Goal: Task Accomplishment & Management: Manage account settings

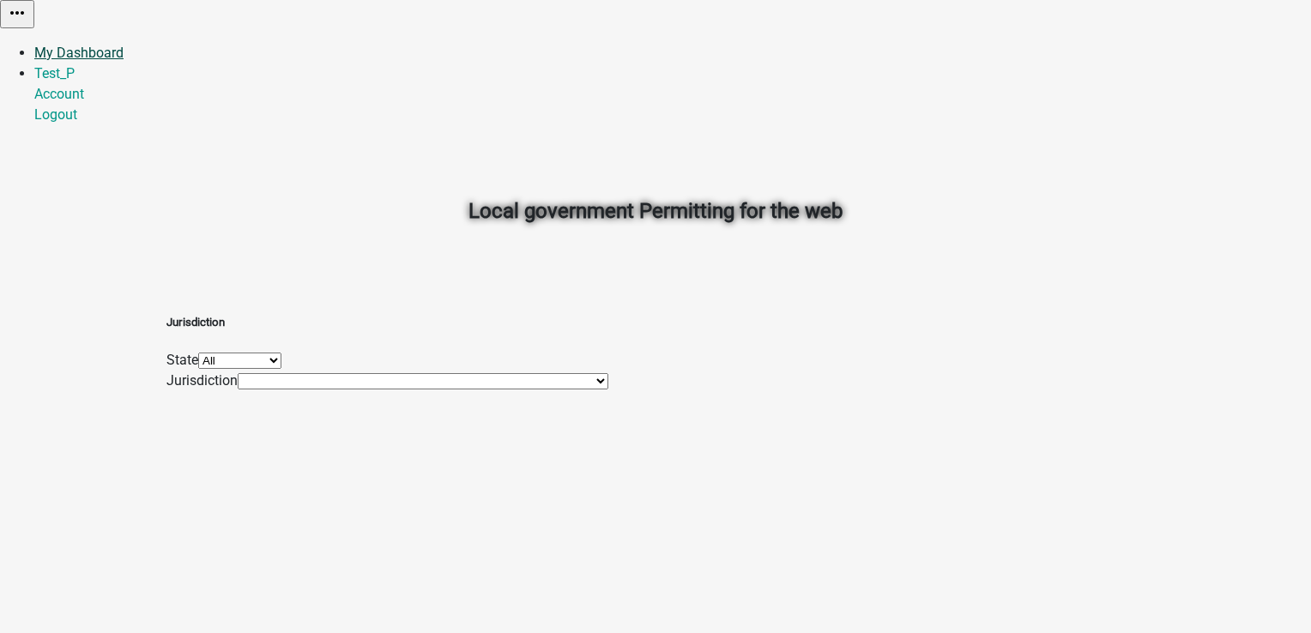
click at [124, 45] on link "My Dashboard" at bounding box center [78, 53] width 89 height 16
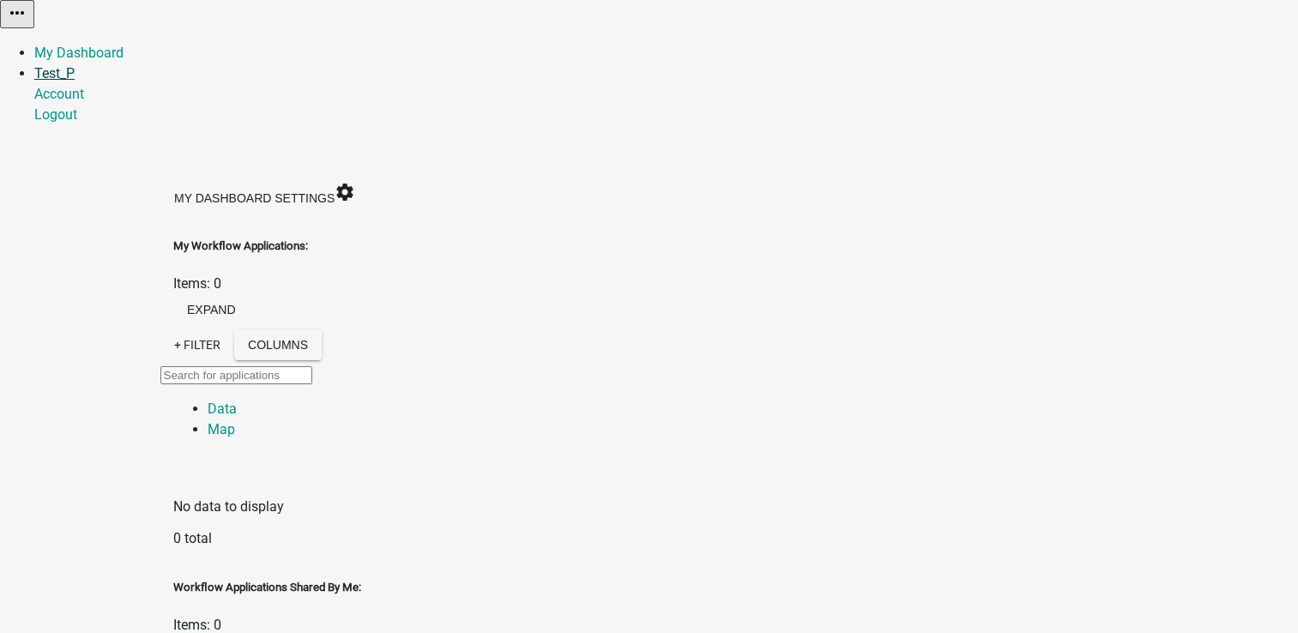
click at [75, 65] on link "Test_P" at bounding box center [54, 73] width 40 height 16
click at [84, 86] on link "Account" at bounding box center [59, 94] width 50 height 16
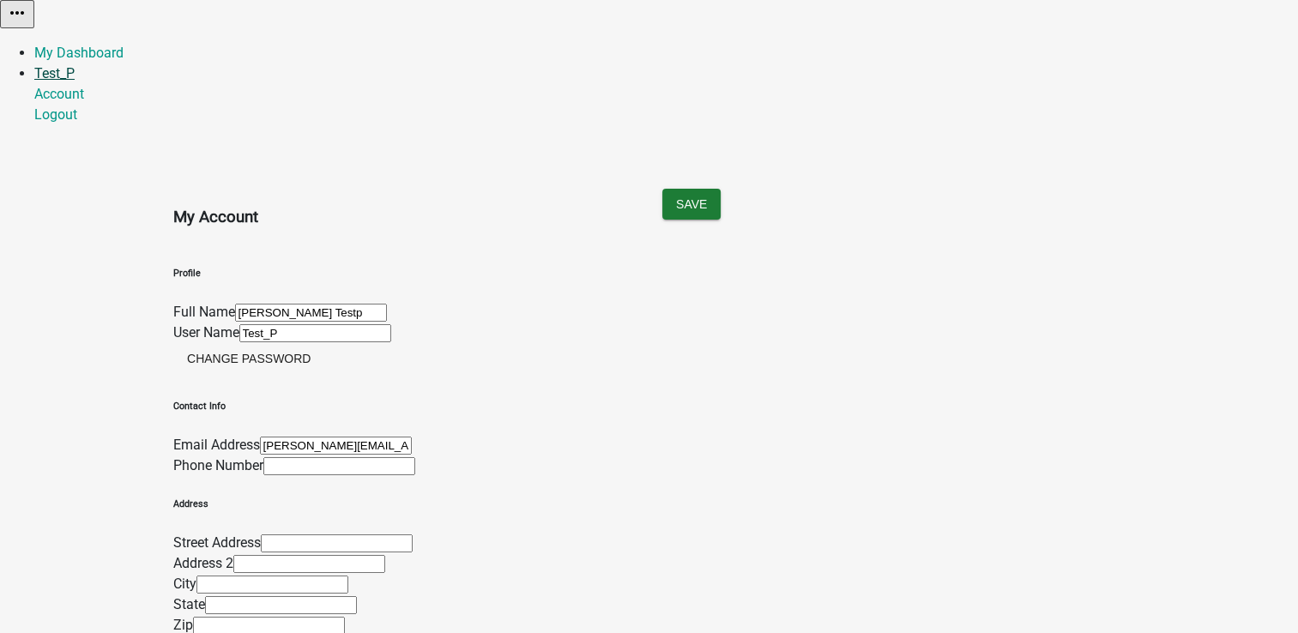
click at [75, 65] on link "Test_P" at bounding box center [54, 73] width 40 height 16
click at [77, 123] on link "Logout" at bounding box center [55, 114] width 43 height 16
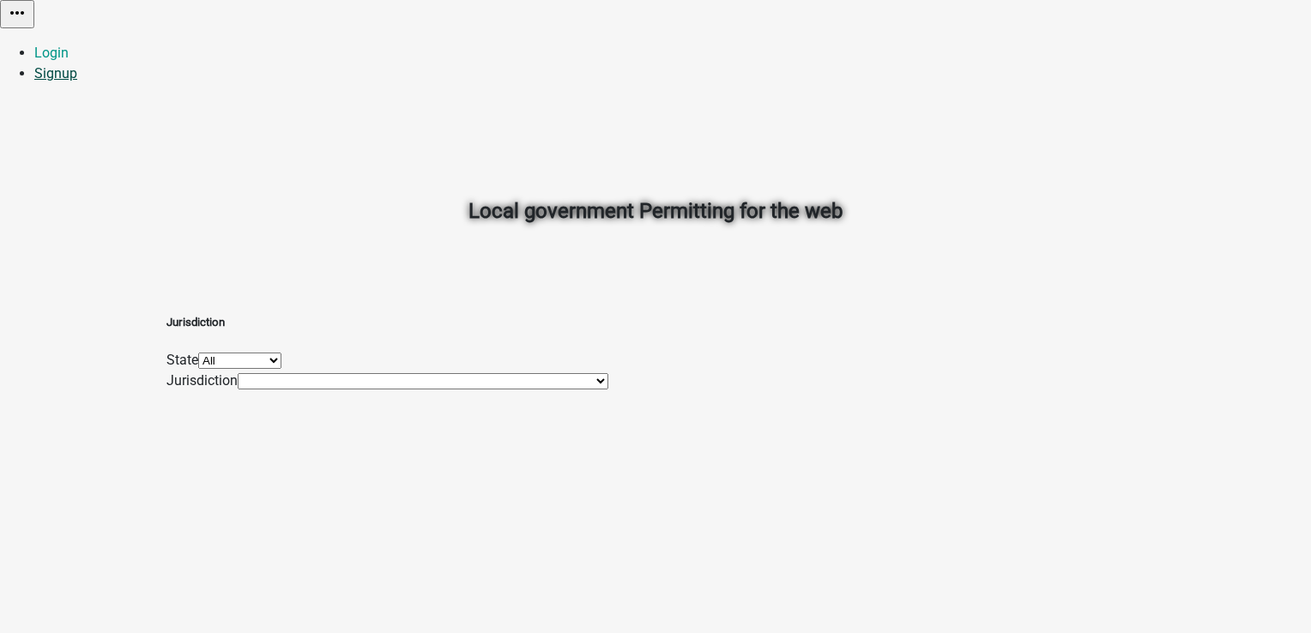
click at [77, 65] on link "Signup" at bounding box center [55, 73] width 43 height 16
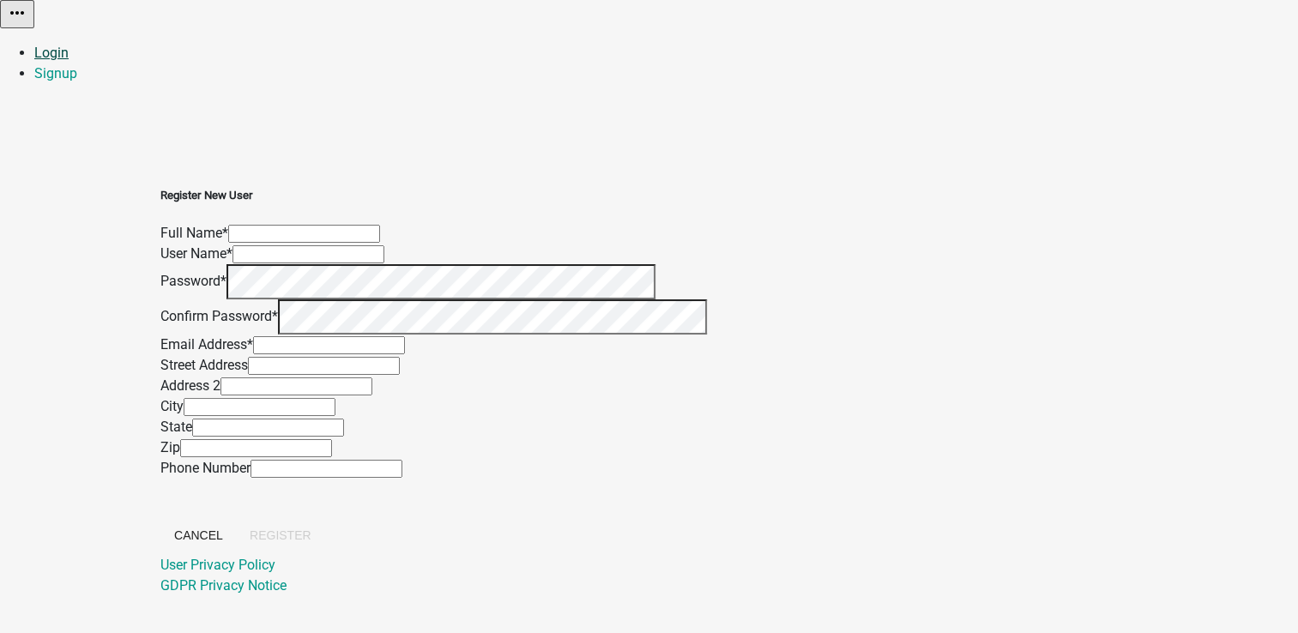
click at [69, 45] on link "Login" at bounding box center [51, 53] width 34 height 16
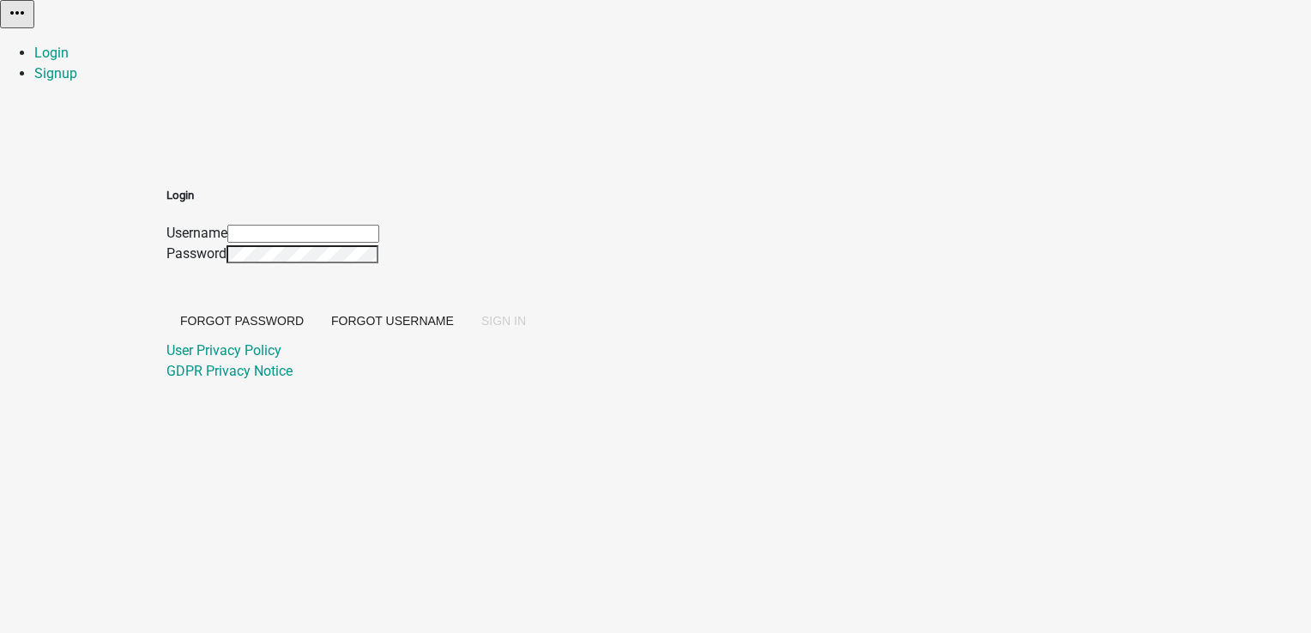
type input "Test_P"
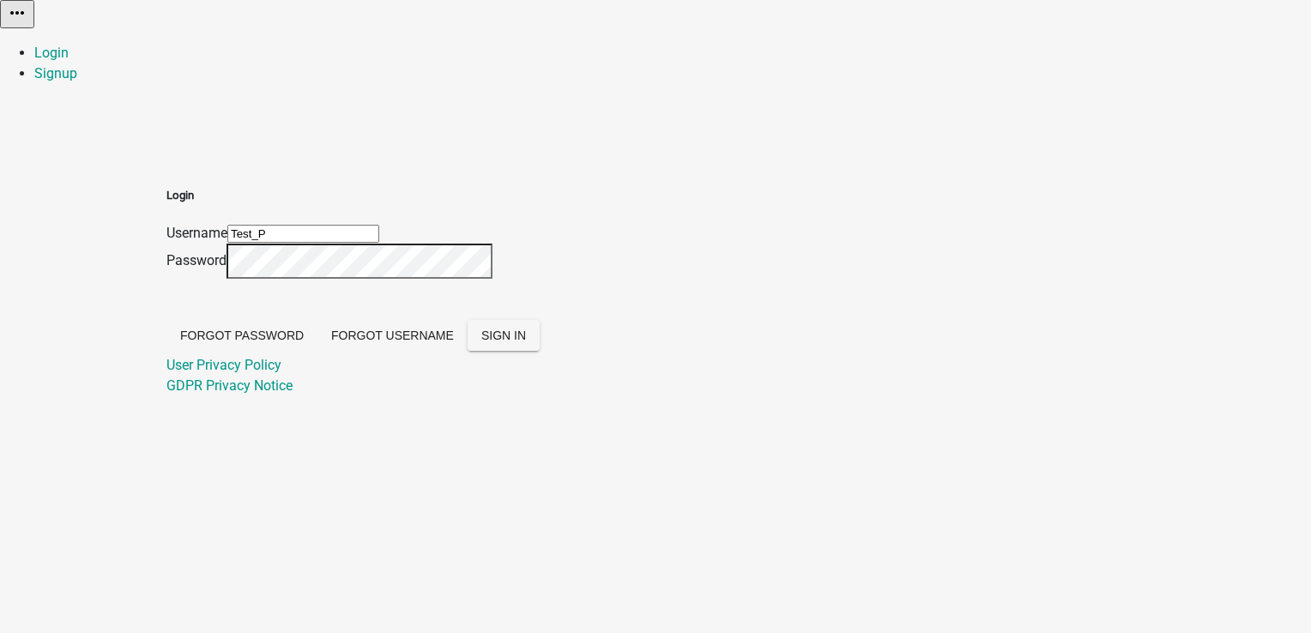
click at [379, 225] on input "Test_P" at bounding box center [303, 234] width 152 height 18
drag, startPoint x: 576, startPoint y: 183, endPoint x: 467, endPoint y: 182, distance: 109.0
click at [467, 182] on div "Login Username Test_P Password Forgot Password Forgot Username SIGN IN User Pri…" at bounding box center [655, 271] width 978 height 251
type input "p"
click at [379, 225] on input "pratiksha" at bounding box center [303, 234] width 152 height 18
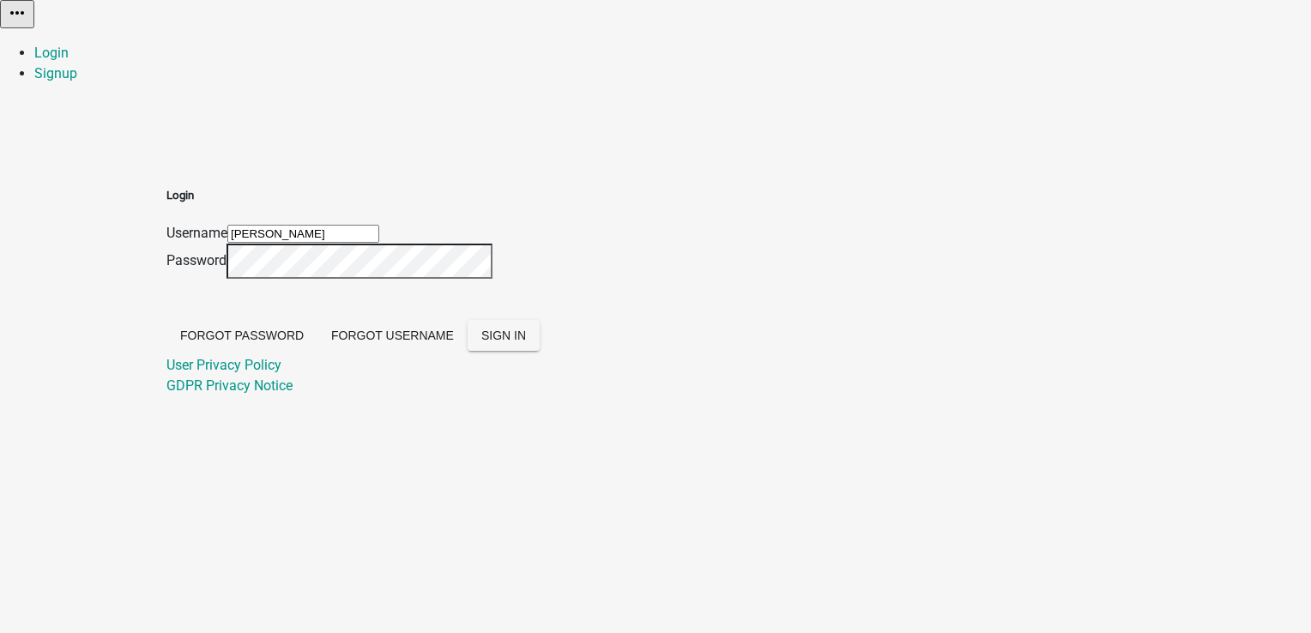
type input "Pratiksha"
click at [505, 269] on div "Login Username Pratiksha Password Forgot Password Forgot Username SIGN IN User …" at bounding box center [352, 291] width 373 height 209
click at [526, 342] on span "SIGN IN" at bounding box center [503, 336] width 45 height 14
click at [441, 260] on div "Login Username Pratiksha Password Forgot Password Forgot Username SIGN IN User …" at bounding box center [655, 271] width 978 height 251
click at [468, 320] on button "SIGN IN" at bounding box center [504, 335] width 72 height 31
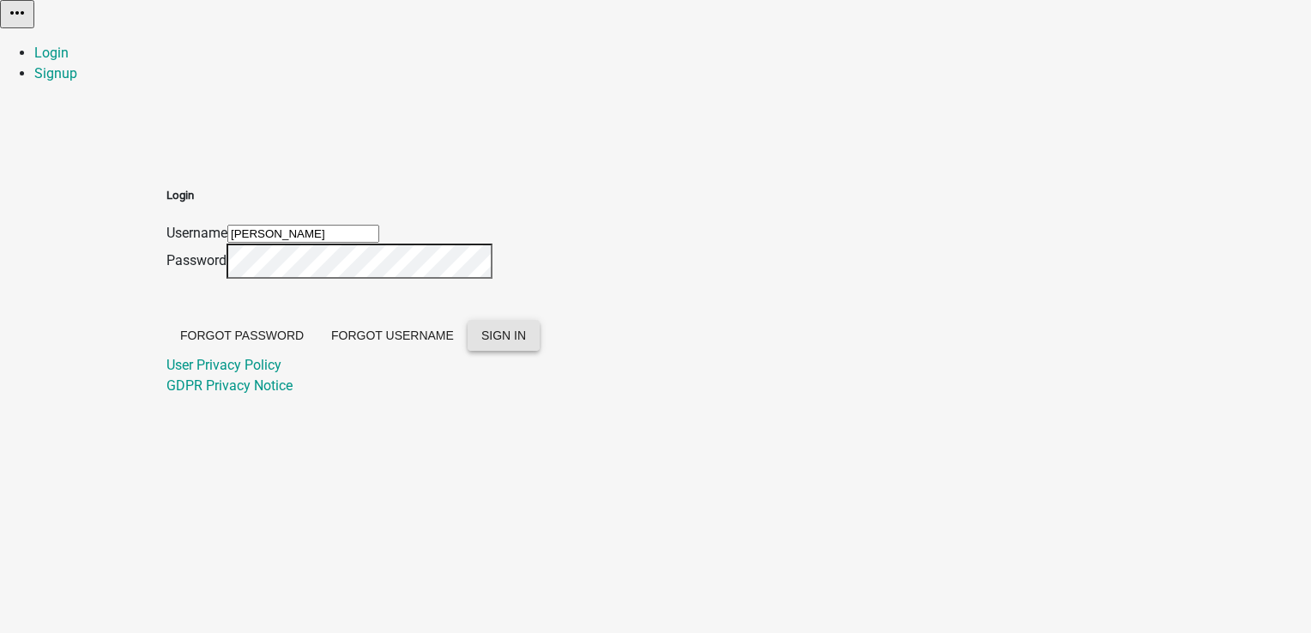
drag, startPoint x: 1190, startPoint y: 59, endPoint x: 901, endPoint y: 105, distance: 292.7
click at [901, 146] on div "Login Username Pratiksha Password Forgot Password Forgot Username SIGN IN User …" at bounding box center [655, 271] width 978 height 251
click at [468, 320] on button "SIGN IN" at bounding box center [504, 335] width 72 height 31
click at [69, 45] on link "Login" at bounding box center [51, 53] width 34 height 16
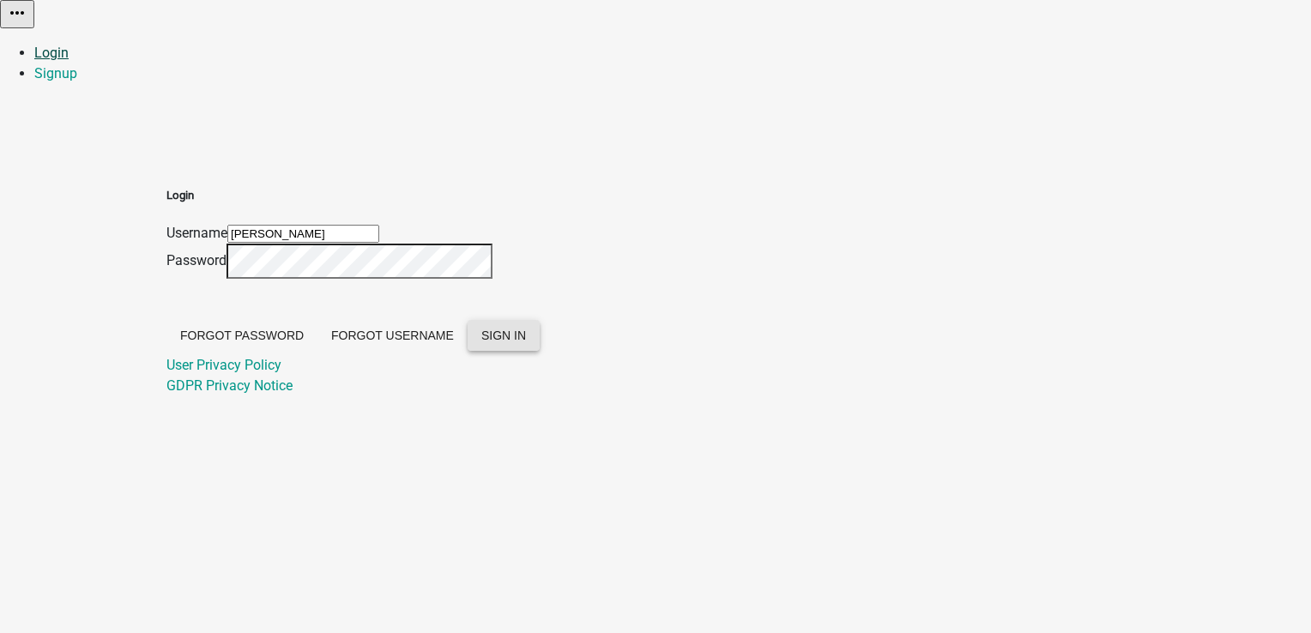
click at [69, 45] on link "Login" at bounding box center [51, 53] width 34 height 16
click at [540, 223] on div "Username Pratiksha" at bounding box center [352, 233] width 373 height 21
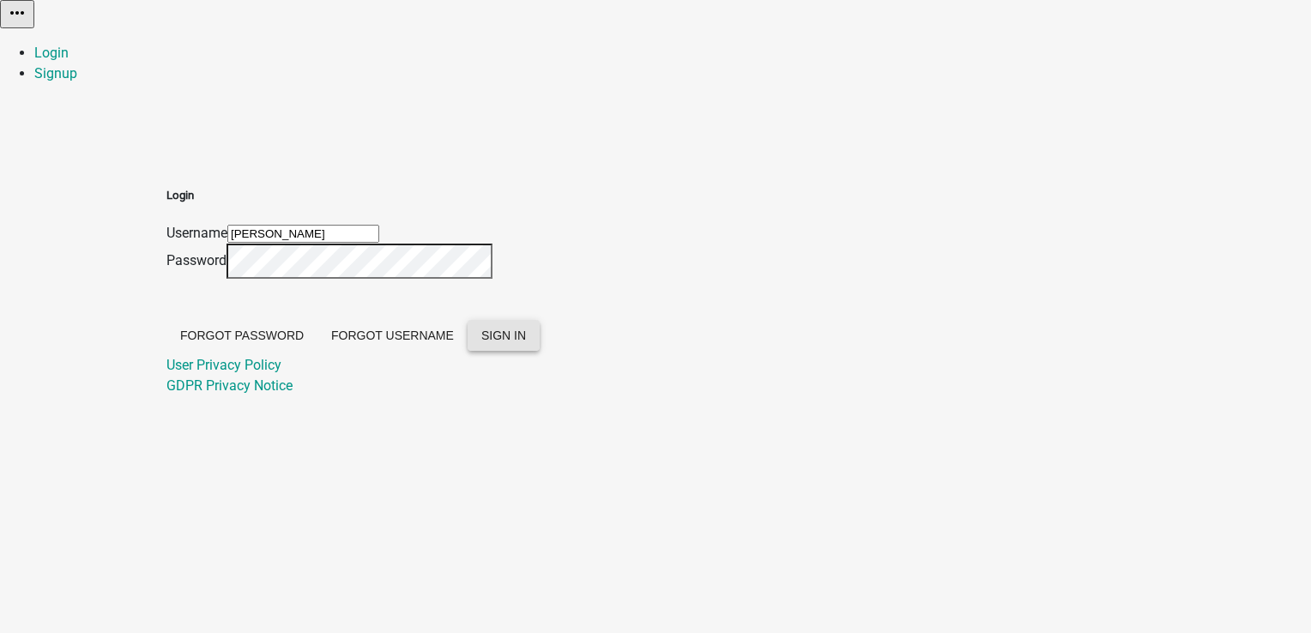
click at [379, 225] on input "Pratiksha" at bounding box center [303, 234] width 152 height 18
click at [540, 351] on button "SIGN IN" at bounding box center [504, 335] width 72 height 31
click at [372, 204] on div "Login Username Pratiksha Password Forgot Password Forgot Username SIGN IN User …" at bounding box center [655, 271] width 978 height 251
click at [317, 329] on button "Forgot Password" at bounding box center [241, 335] width 151 height 31
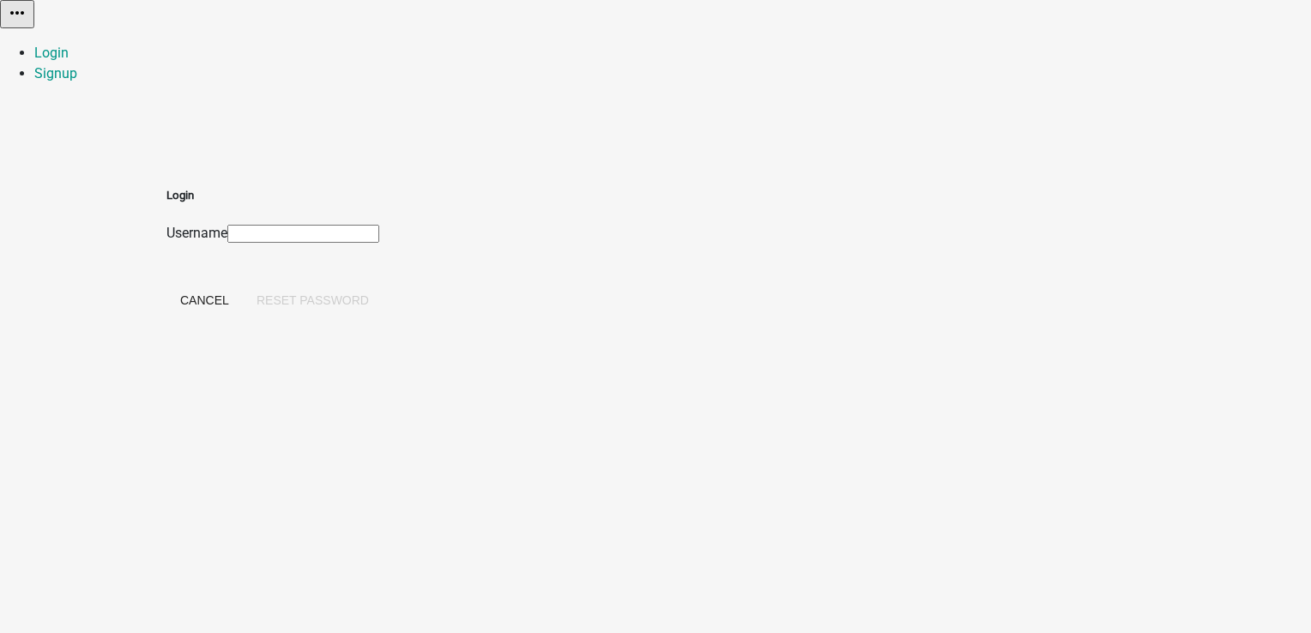
click at [379, 225] on input "Username" at bounding box center [303, 234] width 152 height 18
type input "Pratiksha"
click at [360, 293] on div "Login Username Pratiksha Cancel Reset Password" at bounding box center [655, 233] width 978 height 174
click at [383, 285] on button "Reset Password" at bounding box center [313, 300] width 140 height 31
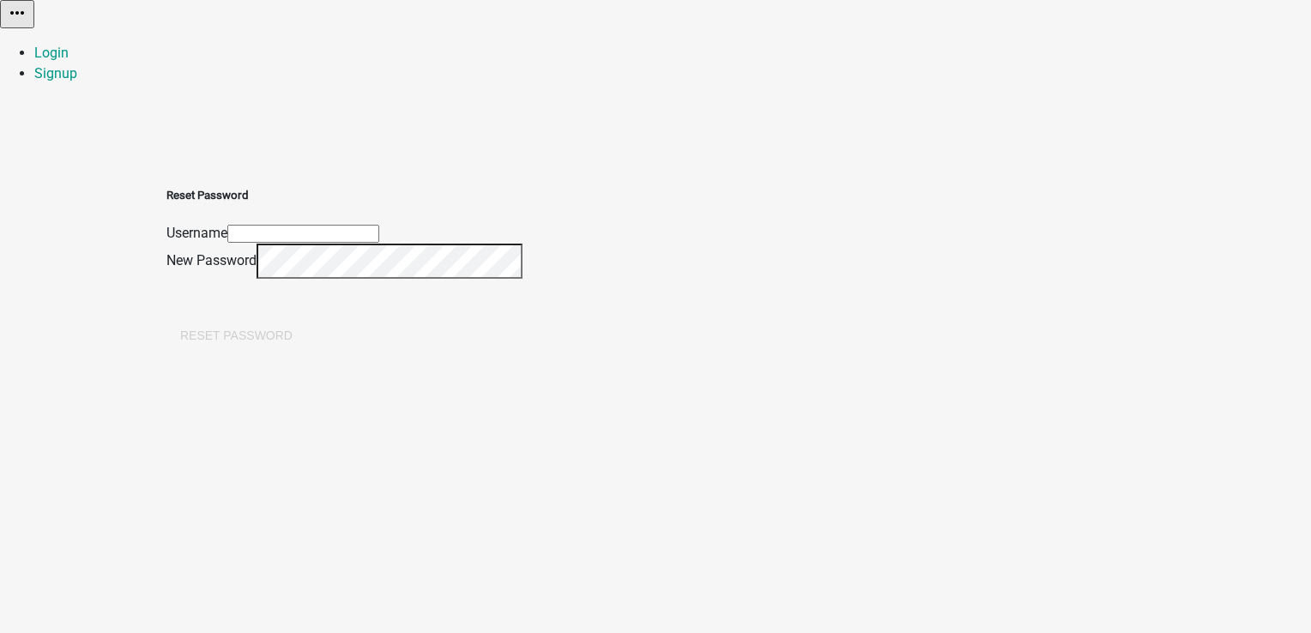
click at [379, 225] on input "text" at bounding box center [303, 234] width 152 height 18
type input "Pratiksha"
click at [306, 325] on button "Reset Password" at bounding box center [236, 335] width 140 height 31
